Goal: Find specific page/section: Find specific page/section

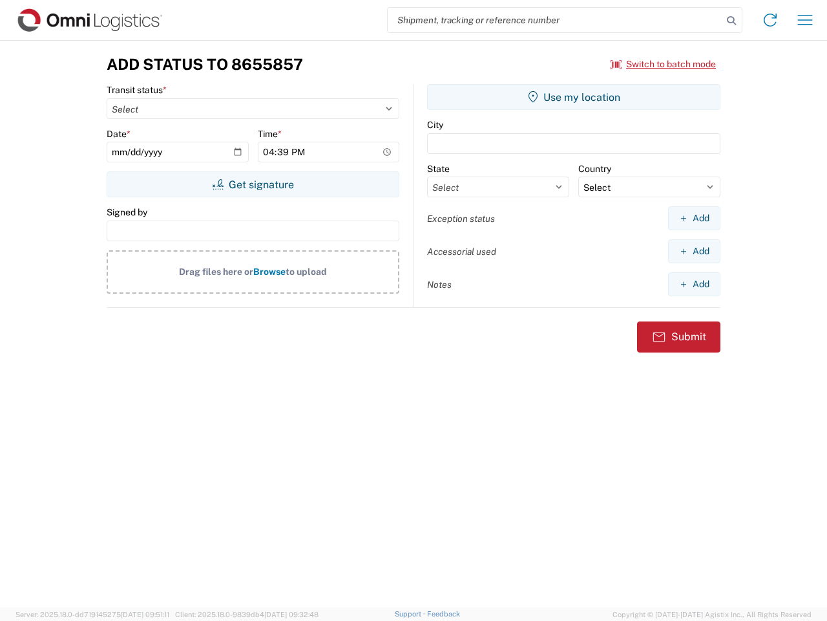
click at [555, 20] on input "search" at bounding box center [555, 20] width 335 height 25
click at [732, 21] on icon at bounding box center [732, 21] width 18 height 18
click at [770, 20] on icon at bounding box center [770, 20] width 21 height 21
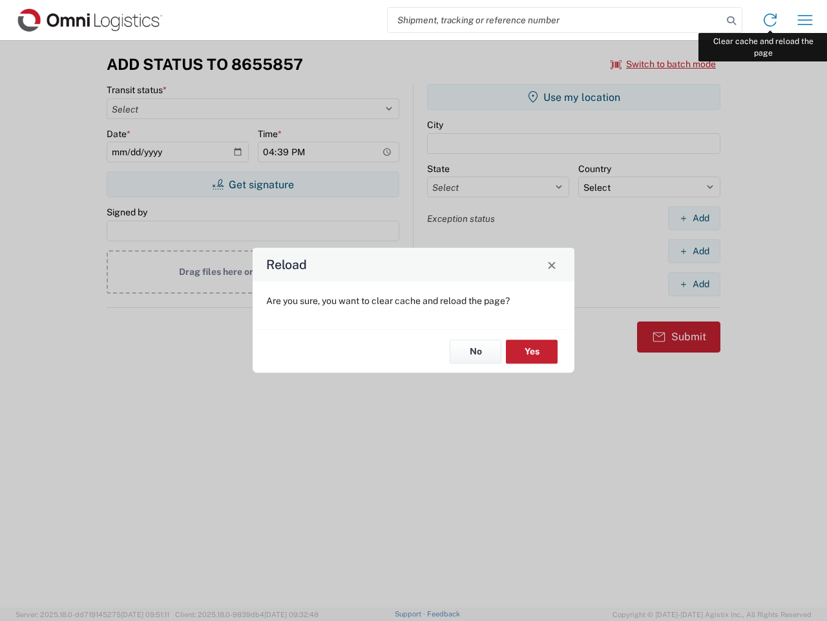
click at [805, 20] on div "Reload Are you sure, you want to clear cache and reload the page? No Yes" at bounding box center [413, 310] width 827 height 621
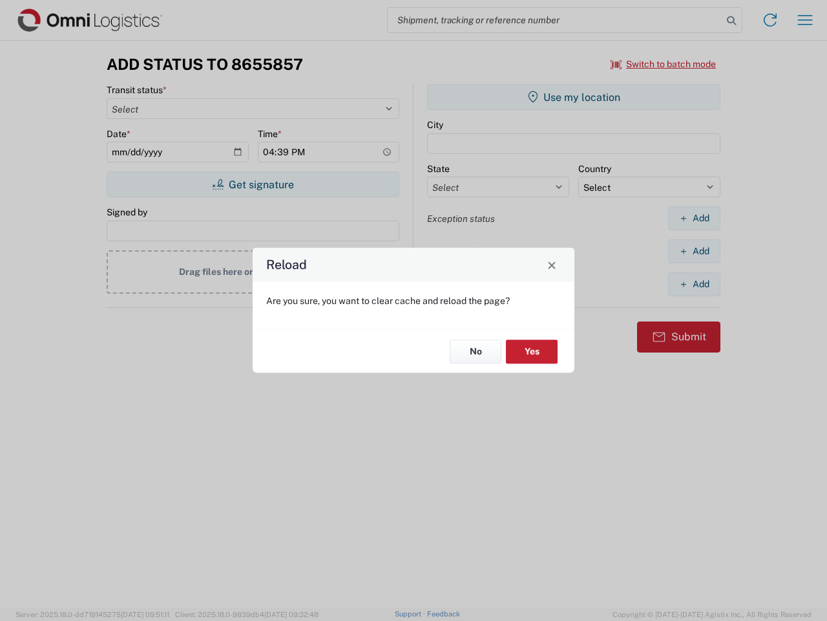
click at [664, 64] on div "Reload Are you sure, you want to clear cache and reload the page? No Yes" at bounding box center [413, 310] width 827 height 621
click at [253, 184] on div "Reload Are you sure, you want to clear cache and reload the page? No Yes" at bounding box center [413, 310] width 827 height 621
click at [574, 97] on div "Reload Are you sure, you want to clear cache and reload the page? No Yes" at bounding box center [413, 310] width 827 height 621
click at [694, 218] on div "Reload Are you sure, you want to clear cache and reload the page? No Yes" at bounding box center [413, 310] width 827 height 621
click at [694, 251] on div "Reload Are you sure, you want to clear cache and reload the page? No Yes" at bounding box center [413, 310] width 827 height 621
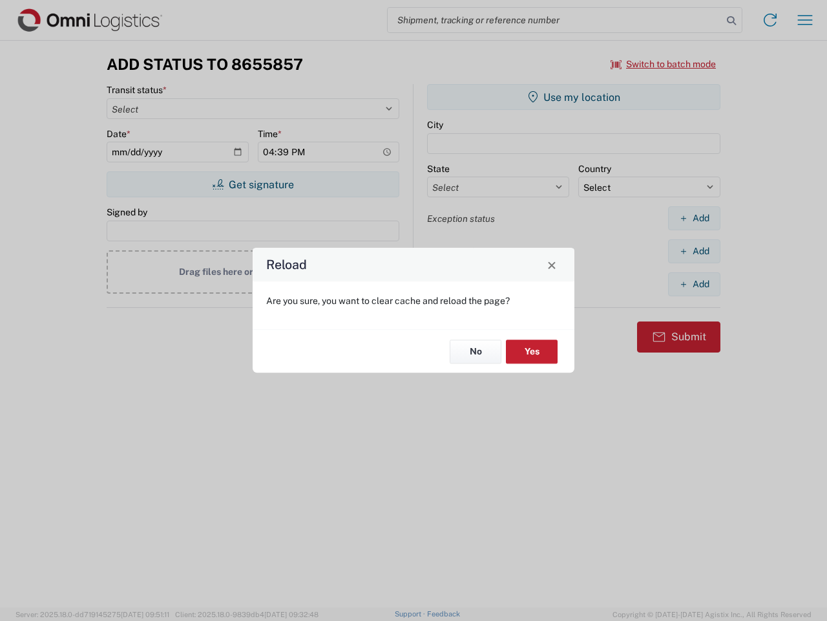
click at [694, 284] on div "Reload Are you sure, you want to clear cache and reload the page? No Yes" at bounding box center [413, 310] width 827 height 621
